Goal: Task Accomplishment & Management: Use online tool/utility

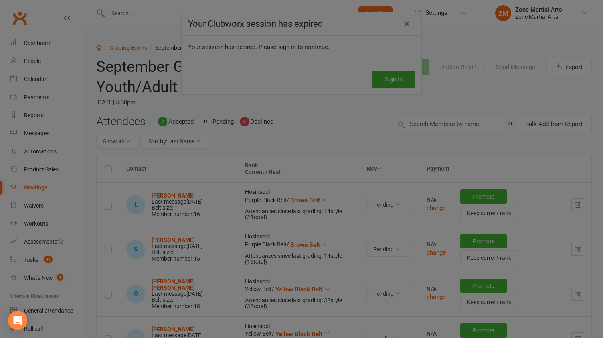
click at [107, 58] on div at bounding box center [301, 169] width 603 height 338
click at [403, 25] on div at bounding box center [301, 169] width 603 height 338
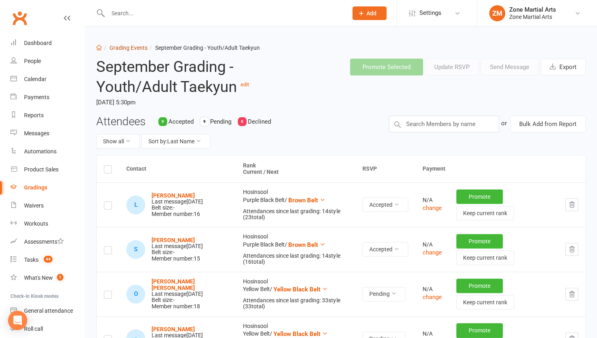
click at [142, 49] on link "Grading Events" at bounding box center [128, 47] width 38 height 6
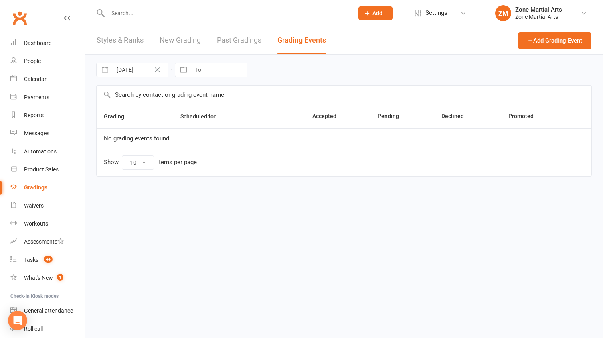
select select "25"
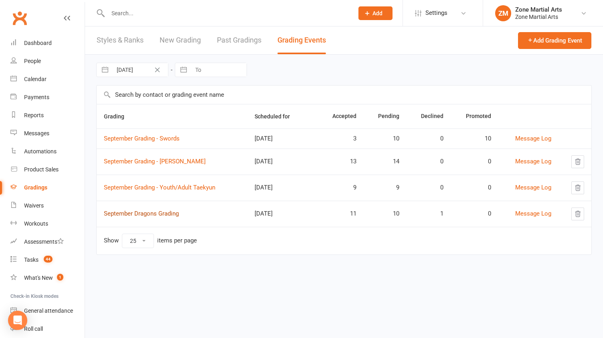
click at [175, 213] on link "September Dragons Grading" at bounding box center [141, 213] width 75 height 7
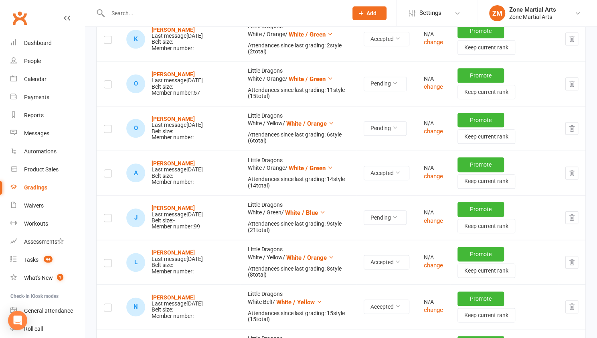
scroll to position [434, 0]
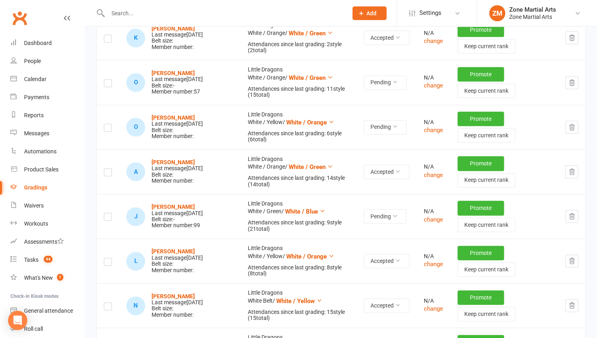
click at [569, 213] on icon "button" at bounding box center [571, 215] width 7 height 7
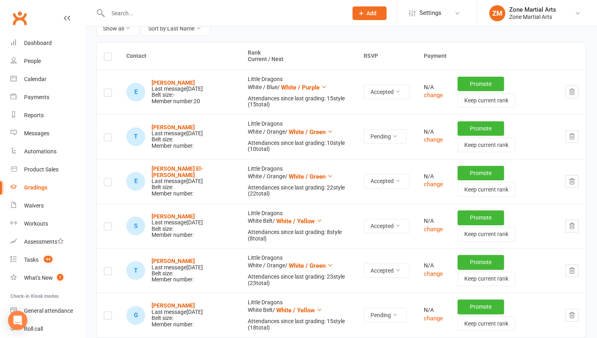
scroll to position [0, 0]
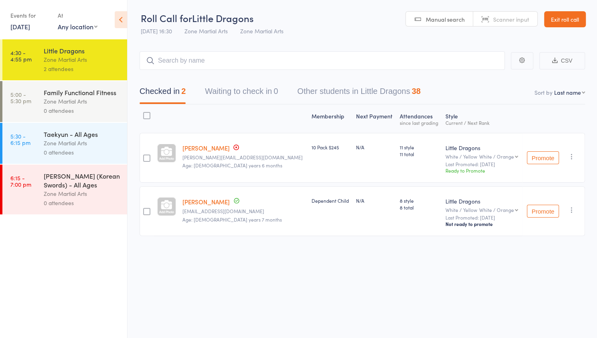
click at [58, 104] on div "Zone Martial Arts" at bounding box center [82, 101] width 77 height 9
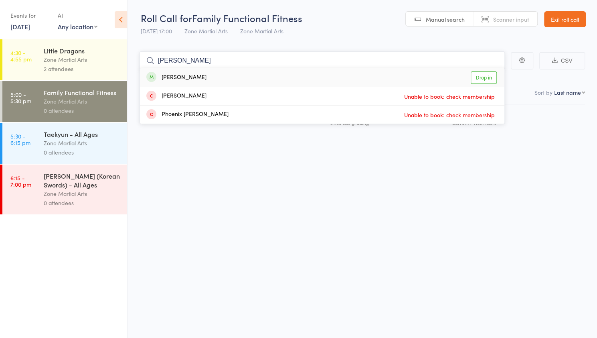
type input "[PERSON_NAME]"
click at [486, 75] on link "Drop in" at bounding box center [484, 77] width 26 height 12
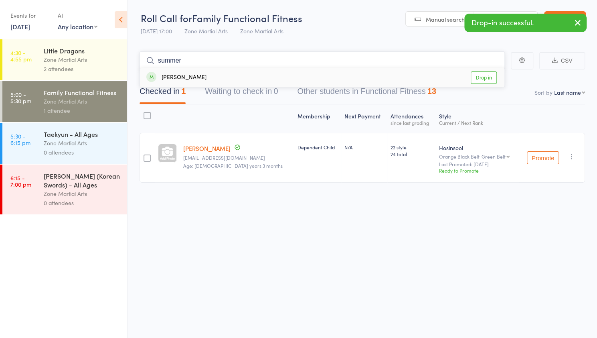
type input "summer"
click at [486, 75] on link "Drop in" at bounding box center [484, 77] width 26 height 12
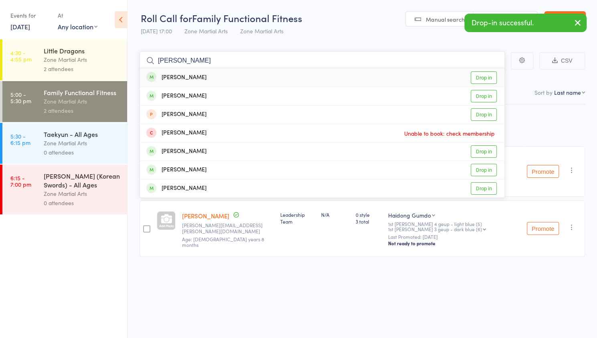
type input "olivia"
click at [487, 75] on link "Drop in" at bounding box center [484, 77] width 26 height 12
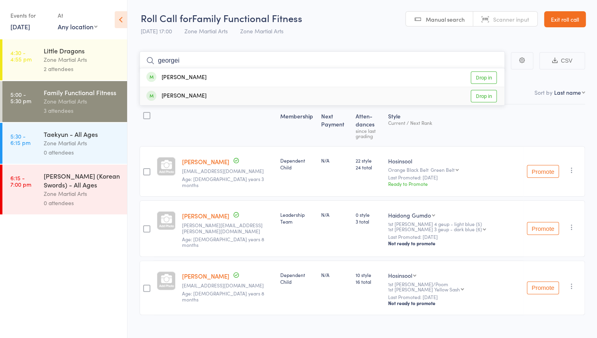
type input "georgei"
click at [488, 95] on link "Drop in" at bounding box center [484, 96] width 26 height 12
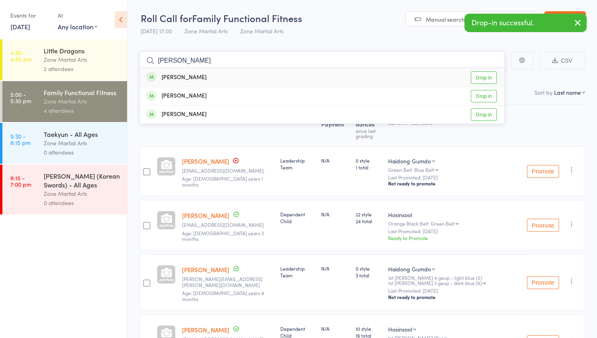
type input "hallie"
click at [490, 77] on link "Drop in" at bounding box center [484, 77] width 26 height 12
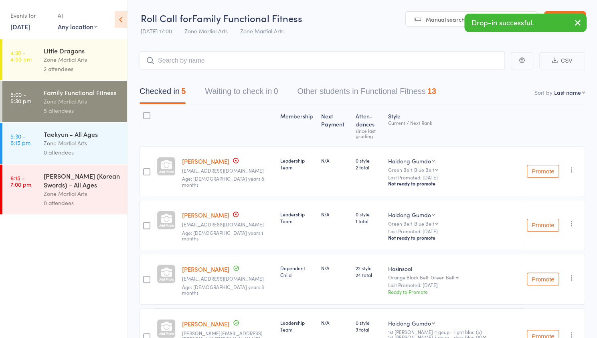
click at [113, 144] on div "Zone Martial Arts" at bounding box center [82, 142] width 77 height 9
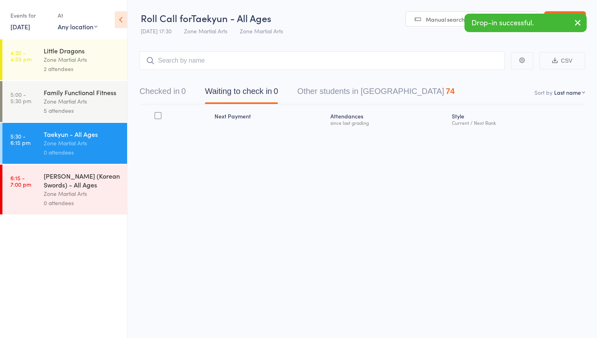
click at [115, 104] on div "Zone Martial Arts" at bounding box center [82, 101] width 77 height 9
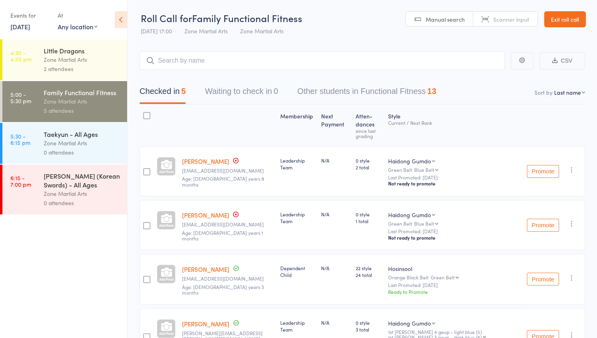
click at [200, 157] on link "Hallie King" at bounding box center [205, 161] width 47 height 8
click at [206, 61] on input "search" at bounding box center [322, 60] width 365 height 18
click at [64, 151] on div "0 attendees" at bounding box center [82, 152] width 77 height 9
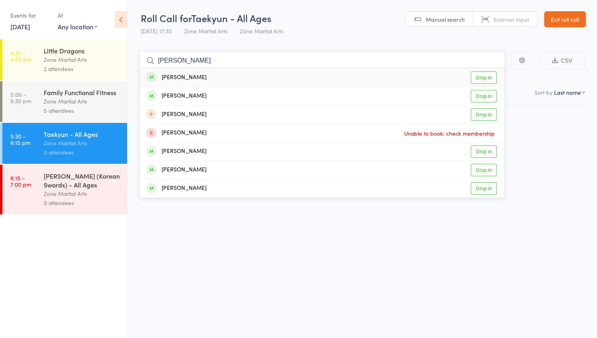
type input "olivia"
click at [487, 79] on link "Drop in" at bounding box center [484, 77] width 26 height 12
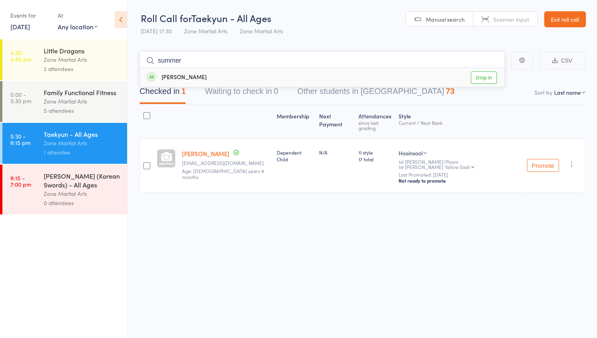
type input "summer"
click at [487, 79] on link "Drop in" at bounding box center [484, 77] width 26 height 12
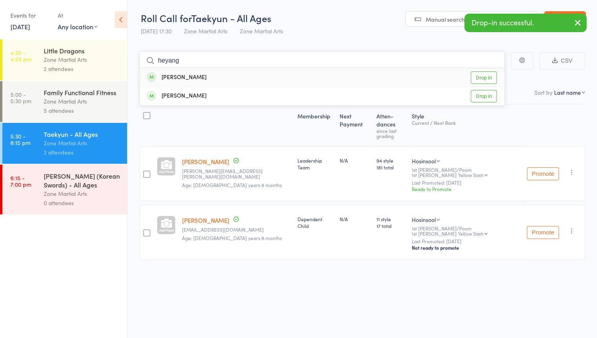
type input "heyang"
click at [487, 79] on link "Drop in" at bounding box center [484, 77] width 26 height 12
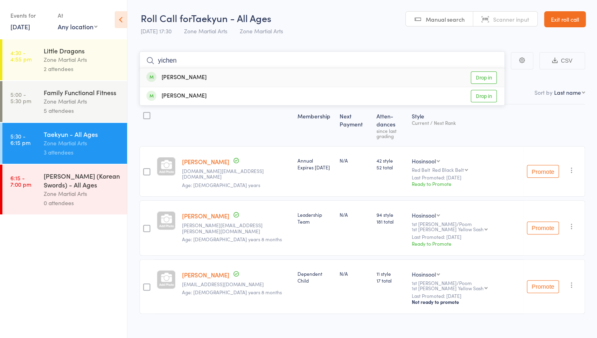
type input "yichen"
click at [487, 79] on link "Drop in" at bounding box center [484, 77] width 26 height 12
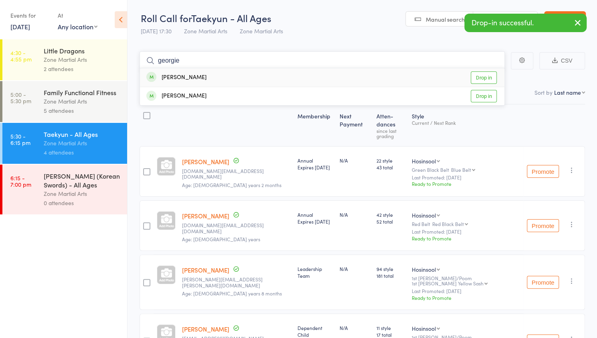
type input "georgie"
click at [487, 79] on link "Drop in" at bounding box center [484, 77] width 26 height 12
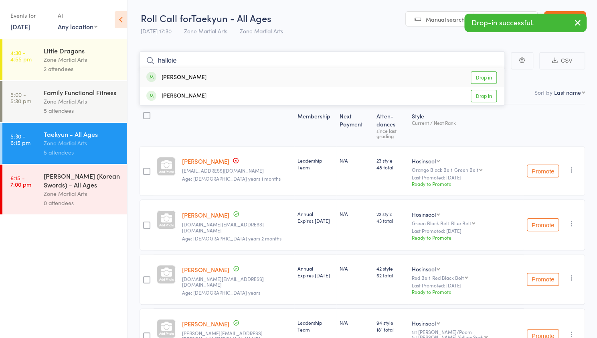
type input "halloie"
click at [487, 79] on link "Drop in" at bounding box center [484, 77] width 26 height 12
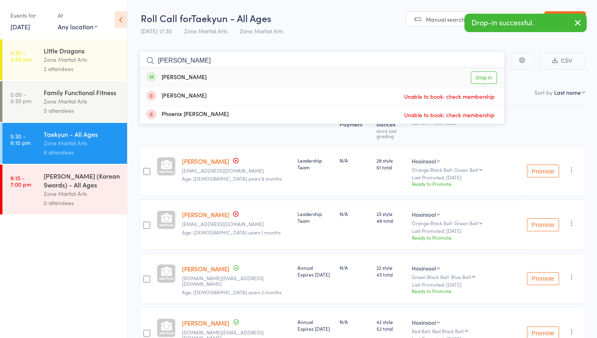
type input "henry"
click at [487, 79] on link "Drop in" at bounding box center [484, 77] width 26 height 12
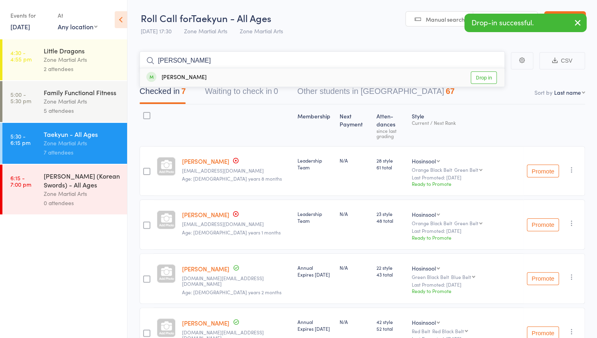
type input "archie"
click at [487, 79] on link "Drop in" at bounding box center [484, 77] width 26 height 12
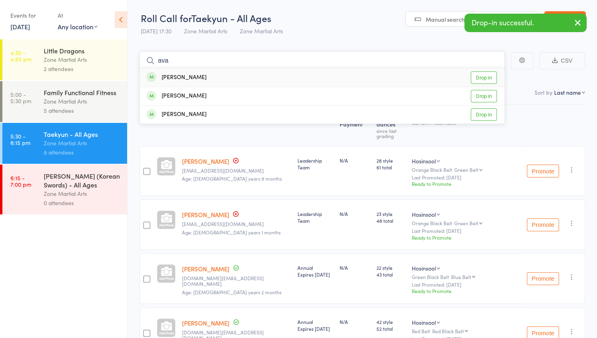
type input "ava"
click at [487, 79] on link "Drop in" at bounding box center [484, 77] width 26 height 12
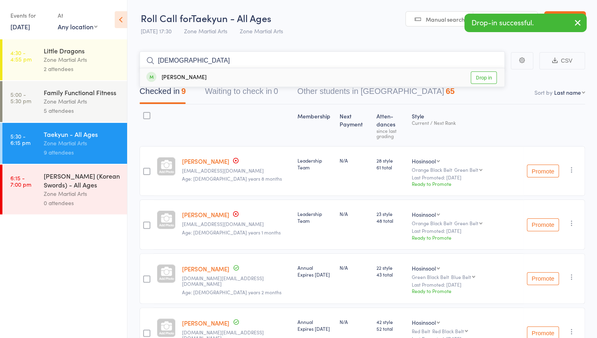
type input "jude"
click at [487, 79] on link "Drop in" at bounding box center [484, 77] width 26 height 12
type input "eunioa"
click at [487, 79] on link "Drop in" at bounding box center [484, 77] width 26 height 12
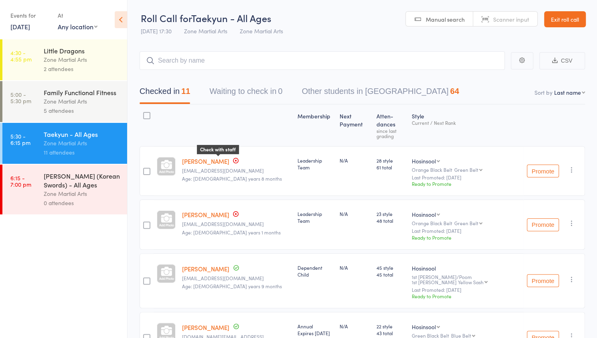
click at [235, 160] on icon at bounding box center [235, 160] width 1 height 1
click at [91, 188] on div "Haidong Gumdo (Korean Swords) - All Ages" at bounding box center [82, 180] width 77 height 18
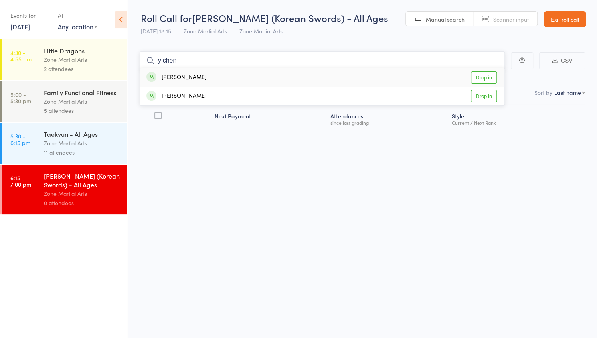
type input "yichen"
click at [485, 76] on link "Drop in" at bounding box center [484, 77] width 26 height 12
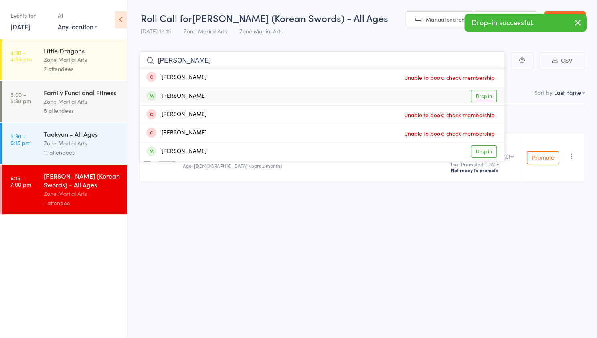
type input "lukas"
click at [487, 97] on link "Drop in" at bounding box center [484, 96] width 26 height 12
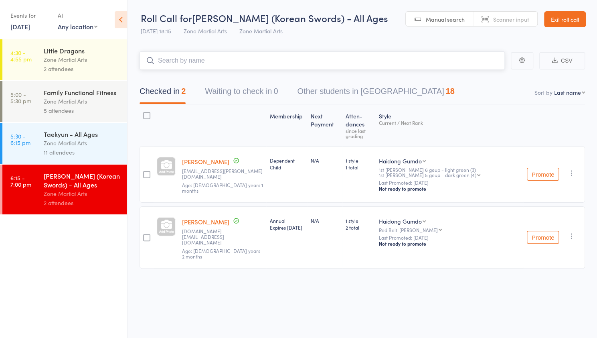
click at [187, 66] on input "search" at bounding box center [322, 60] width 365 height 18
type input "mj"
click at [483, 75] on link "Drop in" at bounding box center [484, 77] width 26 height 12
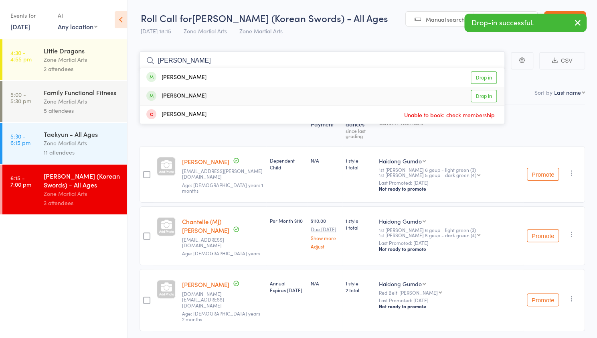
type input "riley"
click at [487, 93] on link "Drop in" at bounding box center [484, 96] width 26 height 12
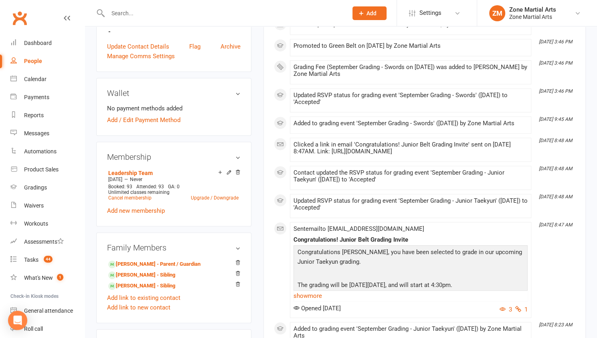
scroll to position [241, 0]
click at [178, 263] on link "Sarah King - Parent / Guardian" at bounding box center [154, 263] width 92 height 8
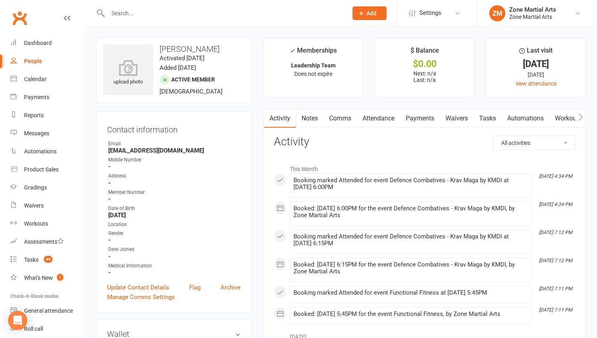
click at [164, 11] on input "text" at bounding box center [223, 13] width 237 height 11
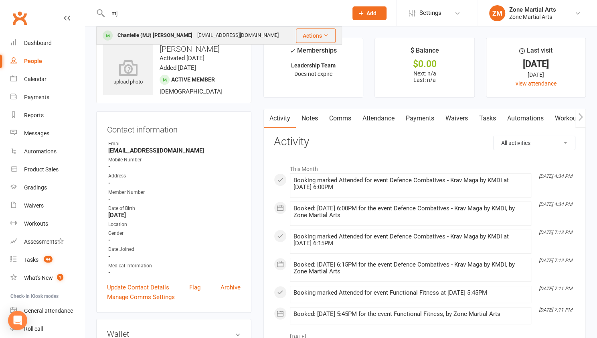
type input "mj"
click at [219, 35] on div "Chantelle (MJ) Conti mjangel@live.it" at bounding box center [195, 35] width 196 height 16
